Goal: Check status: Check status

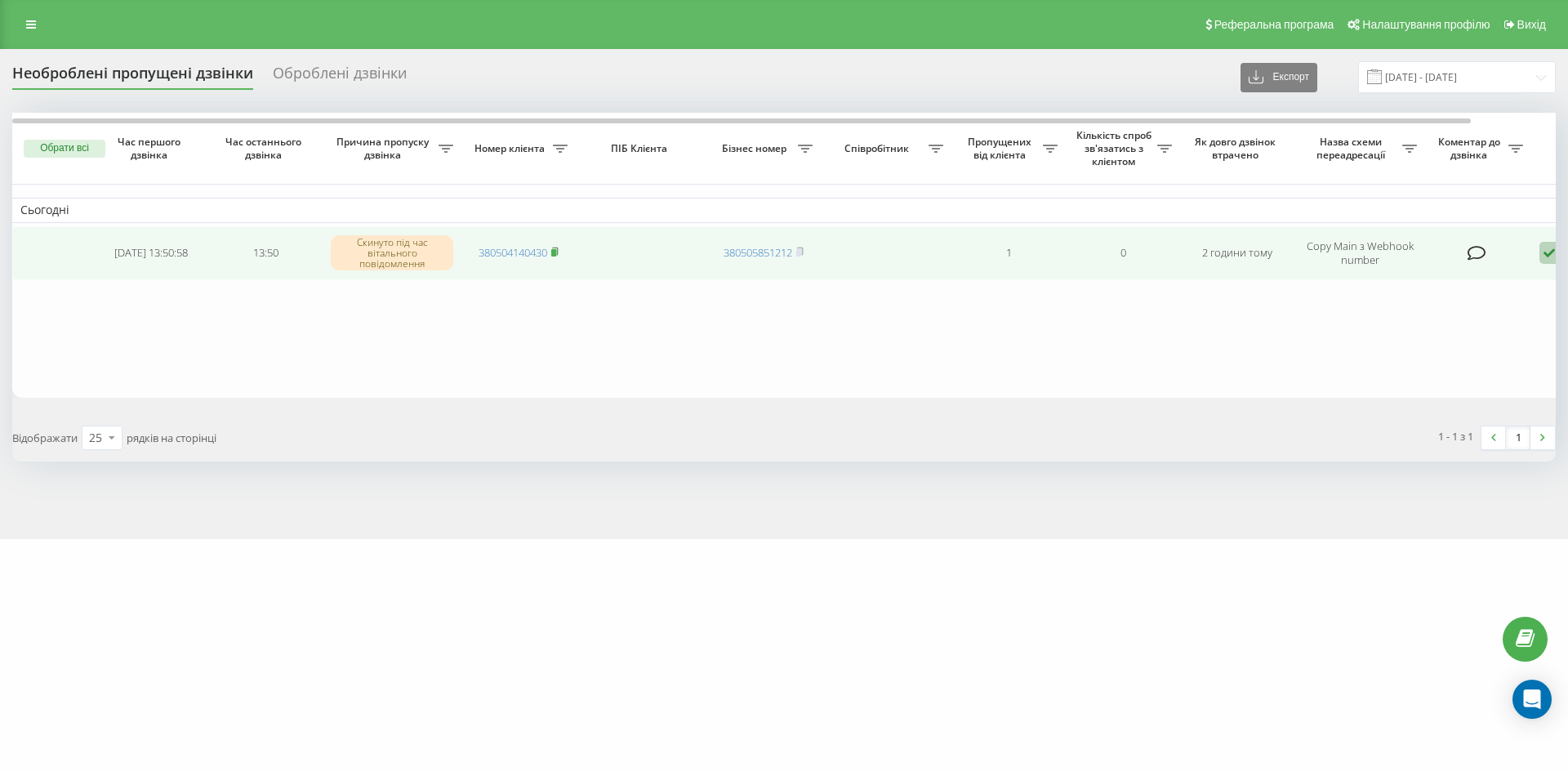
click at [556, 253] on rect at bounding box center [554, 253] width 5 height 7
click at [1548, 250] on icon at bounding box center [1549, 252] width 19 height 22
click at [1422, 277] on span "Не вдалося зв'язатися" at bounding box center [1402, 279] width 125 height 16
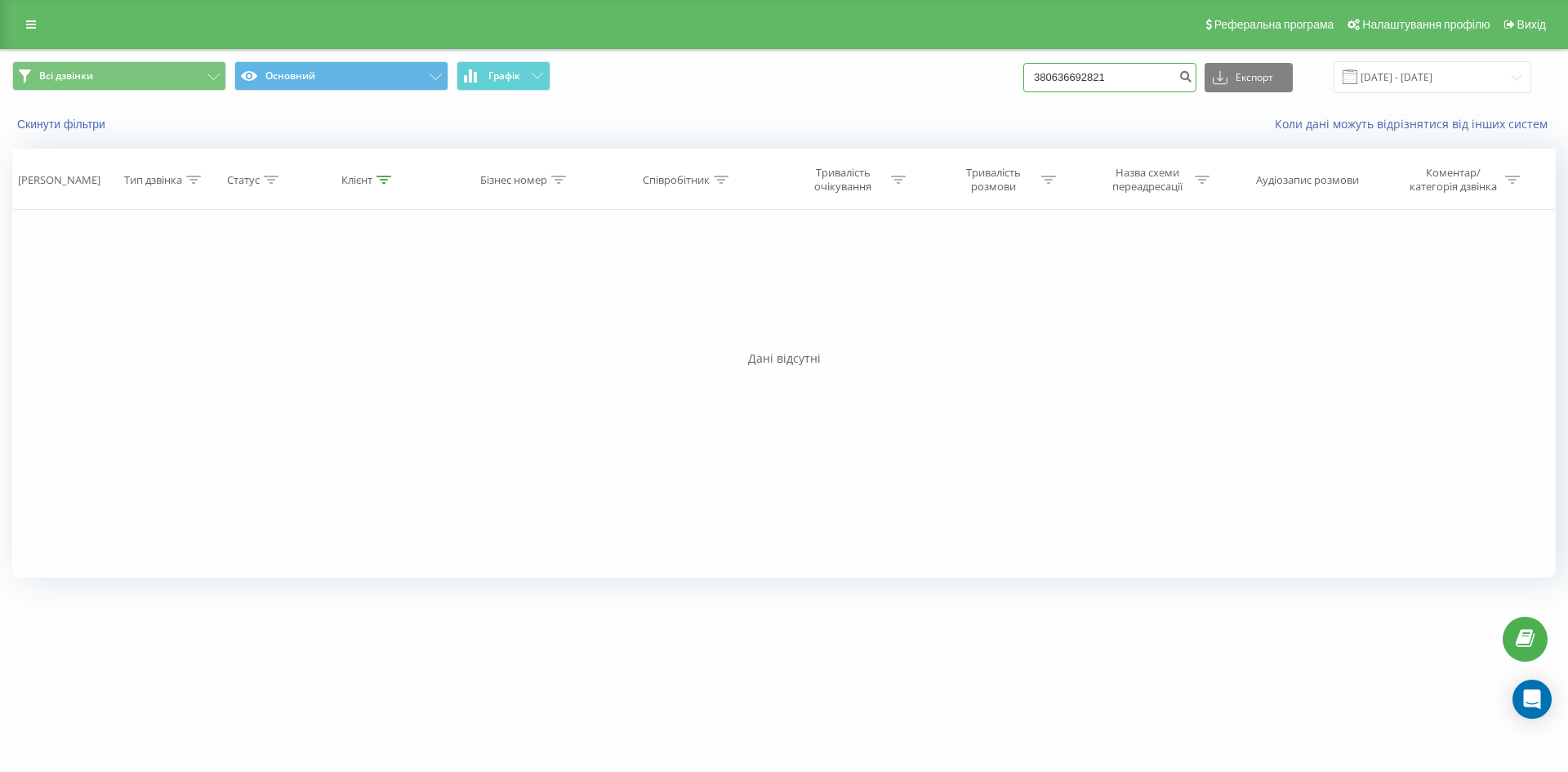
drag, startPoint x: 1137, startPoint y: 74, endPoint x: 962, endPoint y: 75, distance: 175.0
click at [962, 75] on div "Всі дзвінки Основний Графік 380636692821 Експорт .csv .xls .xlsx 19.06.2025 - 1…" at bounding box center [784, 77] width 1543 height 32
paste input "504140430"
type input "380504140430"
click at [1192, 78] on icon "submit" at bounding box center [1185, 73] width 14 height 10
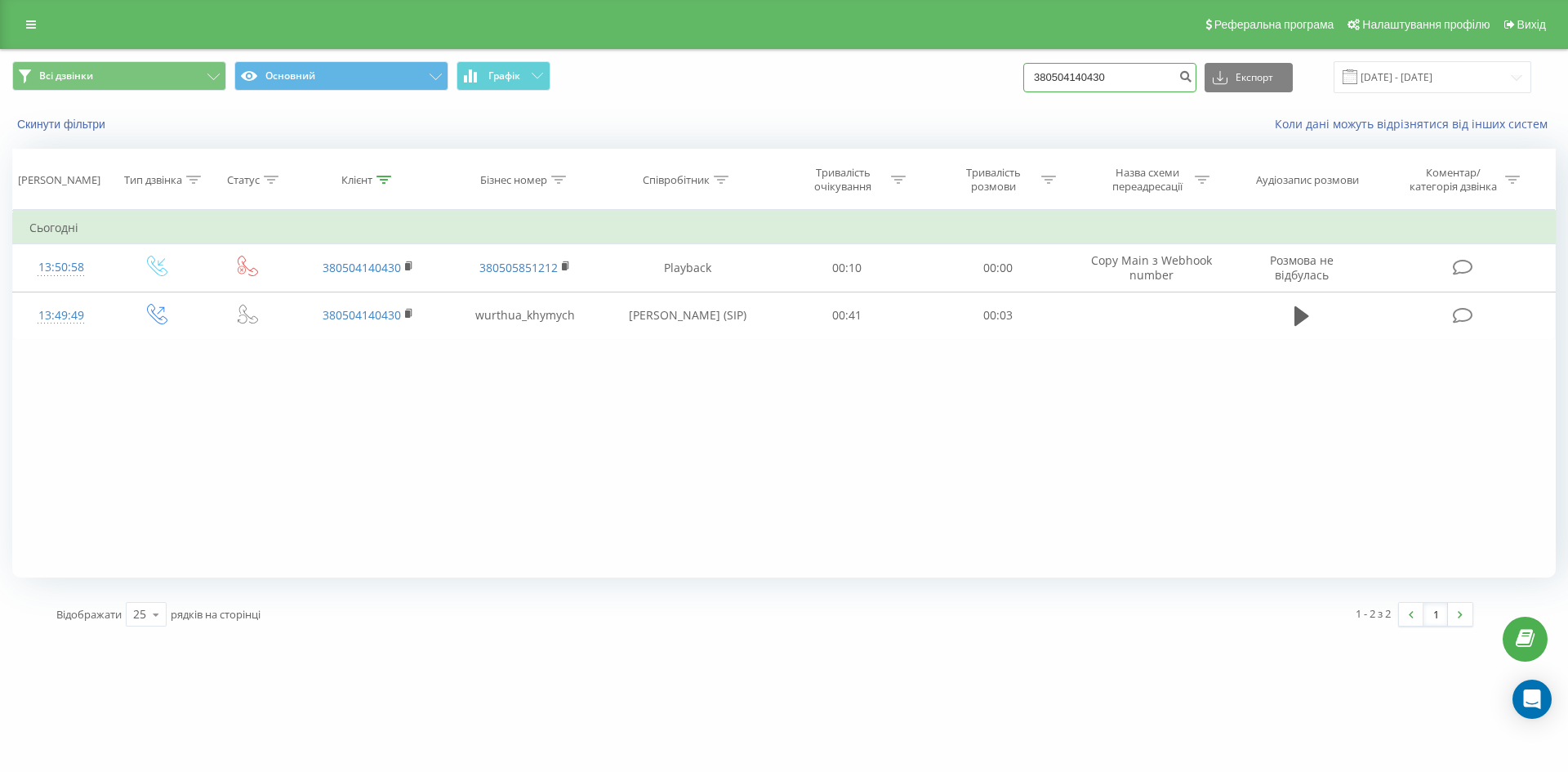
drag, startPoint x: 1130, startPoint y: 75, endPoint x: 963, endPoint y: 72, distance: 167.0
click at [963, 72] on div "Всі дзвінки Основний Графік 380504140430 Експорт .csv .xls .xlsx 19.06.2025 - 1…" at bounding box center [784, 77] width 1543 height 32
